Goal: Task Accomplishment & Management: Manage account settings

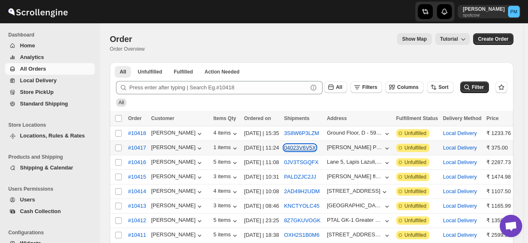
click at [301, 146] on button "04023V6V5X" at bounding box center [300, 148] width 32 height 6
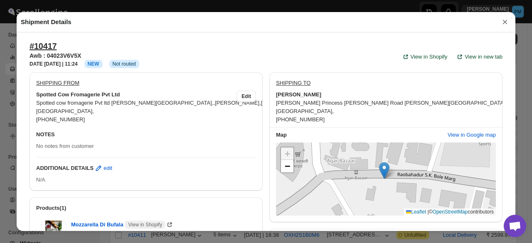
scroll to position [282, 0]
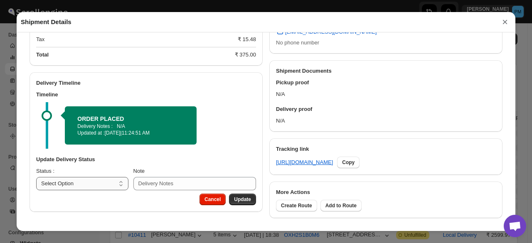
click at [109, 182] on select "Select Option PICKED UP OUT FOR DELIVERY RESCHEDULE DELIVERED CANCELLED" at bounding box center [82, 183] width 92 height 13
select select "PICKED_UP"
click at [36, 178] on select "Select Option PICKED UP OUT FOR DELIVERY RESCHEDULE DELIVERED CANCELLED" at bounding box center [82, 183] width 92 height 13
click at [248, 201] on button "Pick Products" at bounding box center [234, 200] width 43 height 12
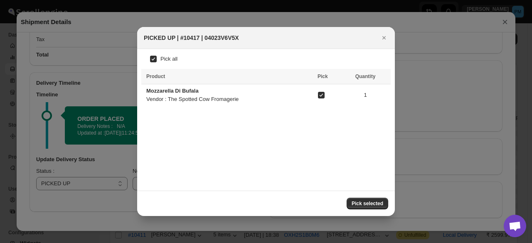
click at [373, 204] on span "Pick selected" at bounding box center [368, 203] width 32 height 7
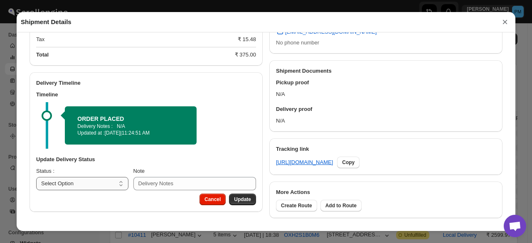
scroll to position [258, 0]
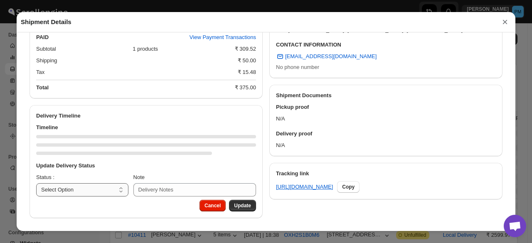
click at [113, 195] on div "Delivery Timeline Timeline Update Delivery Status Status : Select Option PICKED…" at bounding box center [146, 161] width 233 height 113
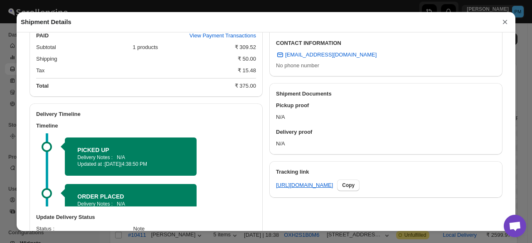
select select "OUT_FOR_DELIVERY"
click at [36, 236] on select "Select Option PICKED UP OUT FOR DELIVERY RESCHEDULE DELIVERED CANCELLED" at bounding box center [82, 241] width 92 height 13
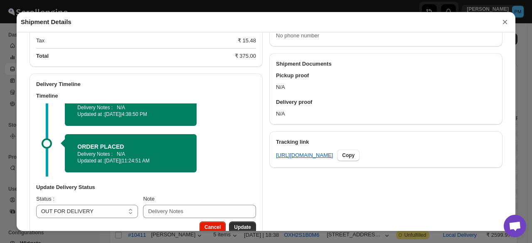
scroll to position [311, 0]
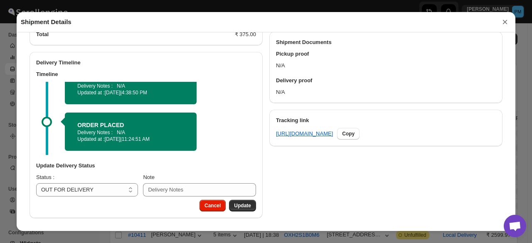
click at [250, 213] on div "Cancel Update" at bounding box center [146, 209] width 233 height 18
click at [245, 208] on span "Update" at bounding box center [242, 206] width 17 height 7
select select
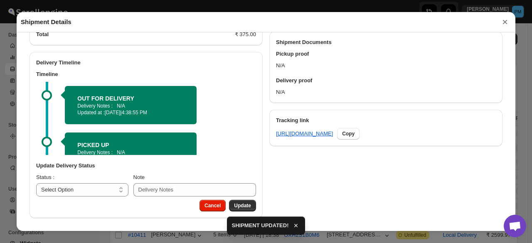
click at [504, 23] on button "×" at bounding box center [505, 22] width 12 height 12
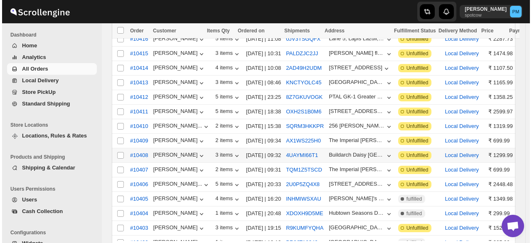
scroll to position [125, 0]
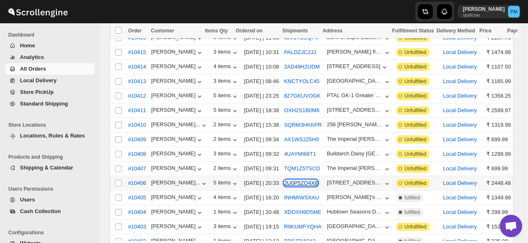
click at [297, 180] on button "2U0P5ZQ4X8" at bounding box center [301, 183] width 34 height 6
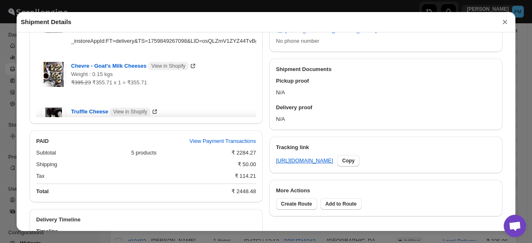
scroll to position [397, 0]
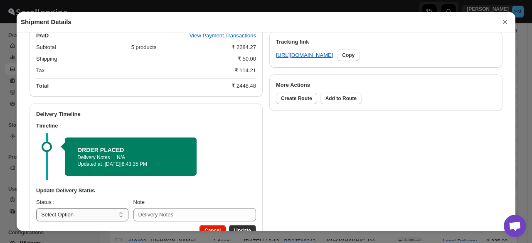
click at [111, 218] on select "Select Option PICKED UP OUT FOR DELIVERY RESCHEDULE DELIVERED CANCELLED" at bounding box center [82, 214] width 92 height 13
select select "PICKED_UP"
click at [36, 210] on select "Select Option PICKED UP OUT FOR DELIVERY RESCHEDULE DELIVERED CANCELLED" at bounding box center [82, 214] width 92 height 13
click at [239, 229] on button "Pick Products" at bounding box center [234, 231] width 43 height 12
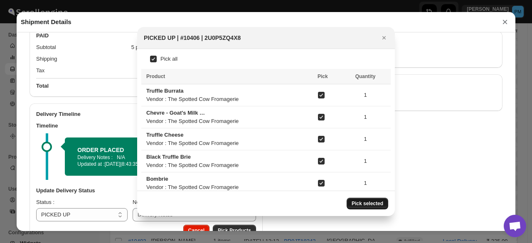
click at [378, 205] on span "Pick selected" at bounding box center [368, 203] width 32 height 7
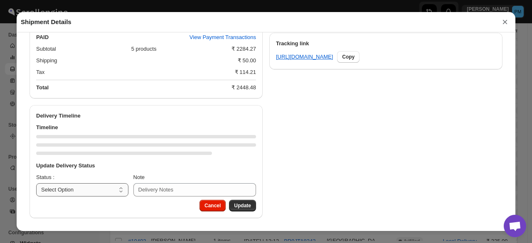
click at [101, 193] on select "Select Option PICKED UP OUT FOR DELIVERY RESCHEDULE DELIVERED CANCELLED" at bounding box center [82, 189] width 92 height 13
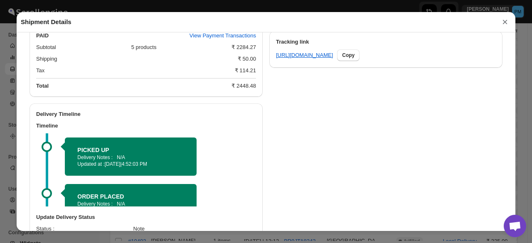
select select "OUT_FOR_DELIVERY"
click at [36, 236] on select "Select Option PICKED UP OUT FOR DELIVERY RESCHEDULE DELIVERED CANCELLED" at bounding box center [82, 241] width 92 height 13
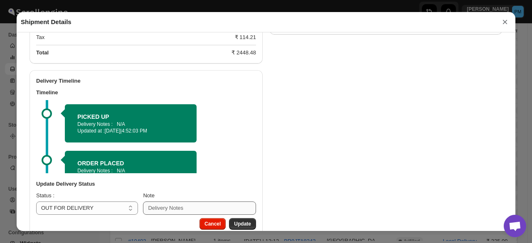
scroll to position [450, 0]
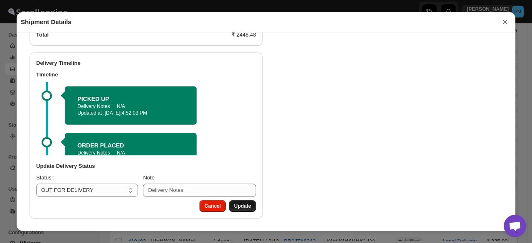
click at [244, 204] on span "Update" at bounding box center [242, 206] width 17 height 7
select select
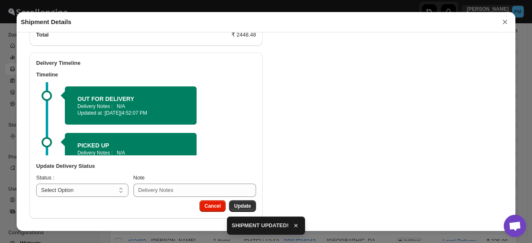
click at [506, 27] on button "×" at bounding box center [505, 22] width 12 height 12
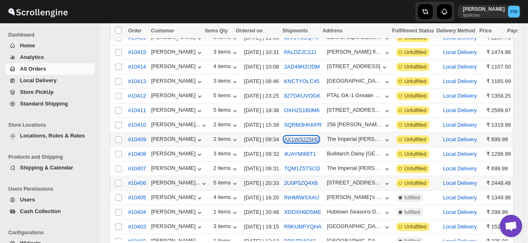
click at [294, 139] on button "AX1WS225H0" at bounding box center [301, 139] width 35 height 6
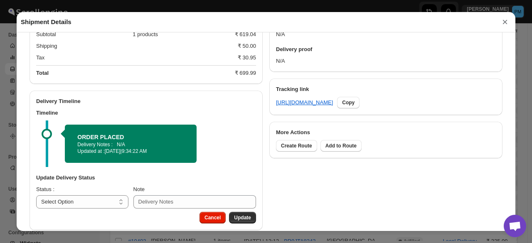
scroll to position [363, 0]
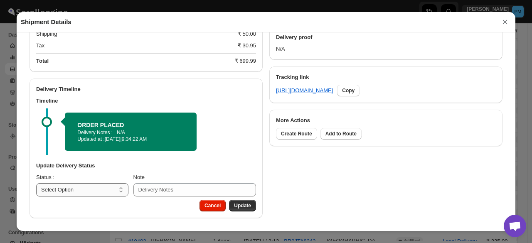
click at [104, 190] on select "Select Option PICKED UP OUT FOR DELIVERY RESCHEDULE DELIVERED CANCELLED" at bounding box center [82, 189] width 92 height 13
select select "PICKED_UP"
click at [36, 183] on select "Select Option PICKED UP OUT FOR DELIVERY RESCHEDULE DELIVERED CANCELLED" at bounding box center [82, 189] width 92 height 13
click at [235, 203] on span "Pick Products" at bounding box center [234, 206] width 33 height 7
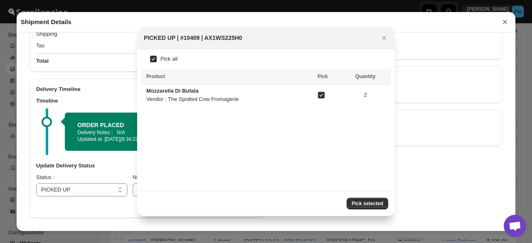
click at [370, 203] on span "Pick selected" at bounding box center [368, 203] width 32 height 7
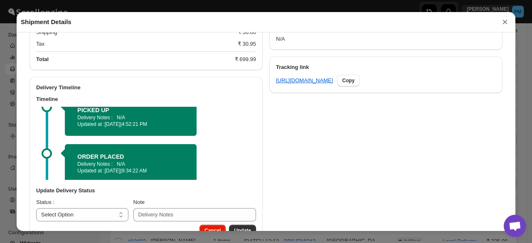
scroll to position [20, 0]
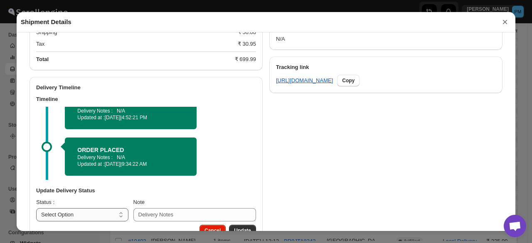
click at [111, 214] on select "Select Option PICKED UP OUT FOR DELIVERY RESCHEDULE DELIVERED CANCELLED" at bounding box center [82, 214] width 92 height 13
select select "OUT_FOR_DELIVERY"
click at [36, 210] on select "Select Option PICKED UP OUT FOR DELIVERY RESCHEDULE DELIVERED CANCELLED" at bounding box center [82, 214] width 92 height 13
click at [247, 228] on button "Update" at bounding box center [242, 231] width 27 height 12
select select
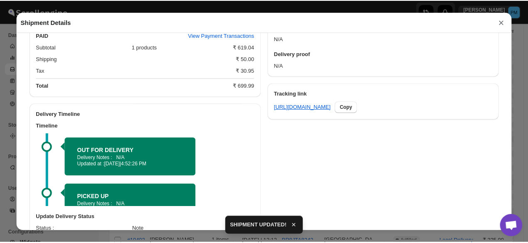
scroll to position [371, 0]
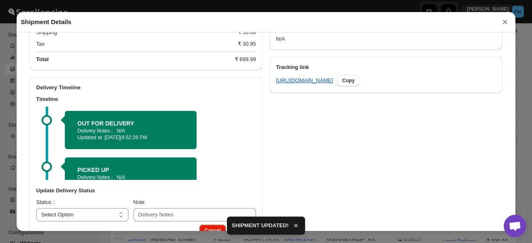
click at [505, 22] on button "×" at bounding box center [505, 22] width 12 height 12
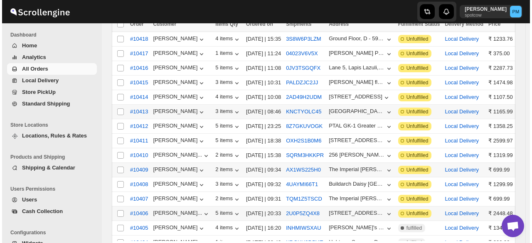
scroll to position [83, 0]
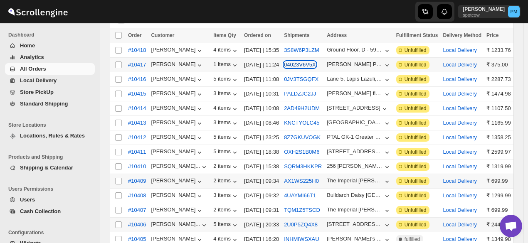
click at [304, 65] on button "04023V6V5X" at bounding box center [300, 65] width 32 height 6
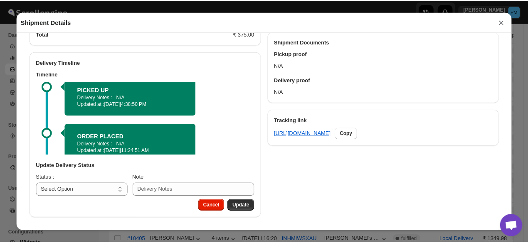
scroll to position [67, 0]
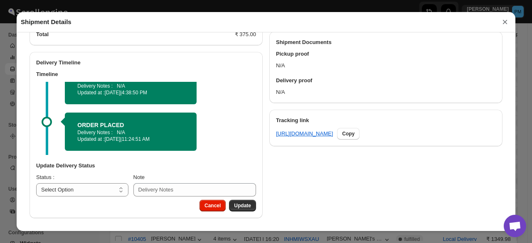
click at [507, 23] on button "×" at bounding box center [505, 22] width 12 height 12
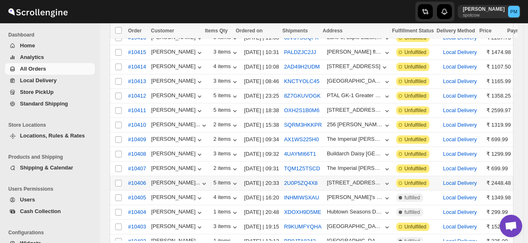
scroll to position [166, 0]
